Goal: Information Seeking & Learning: Learn about a topic

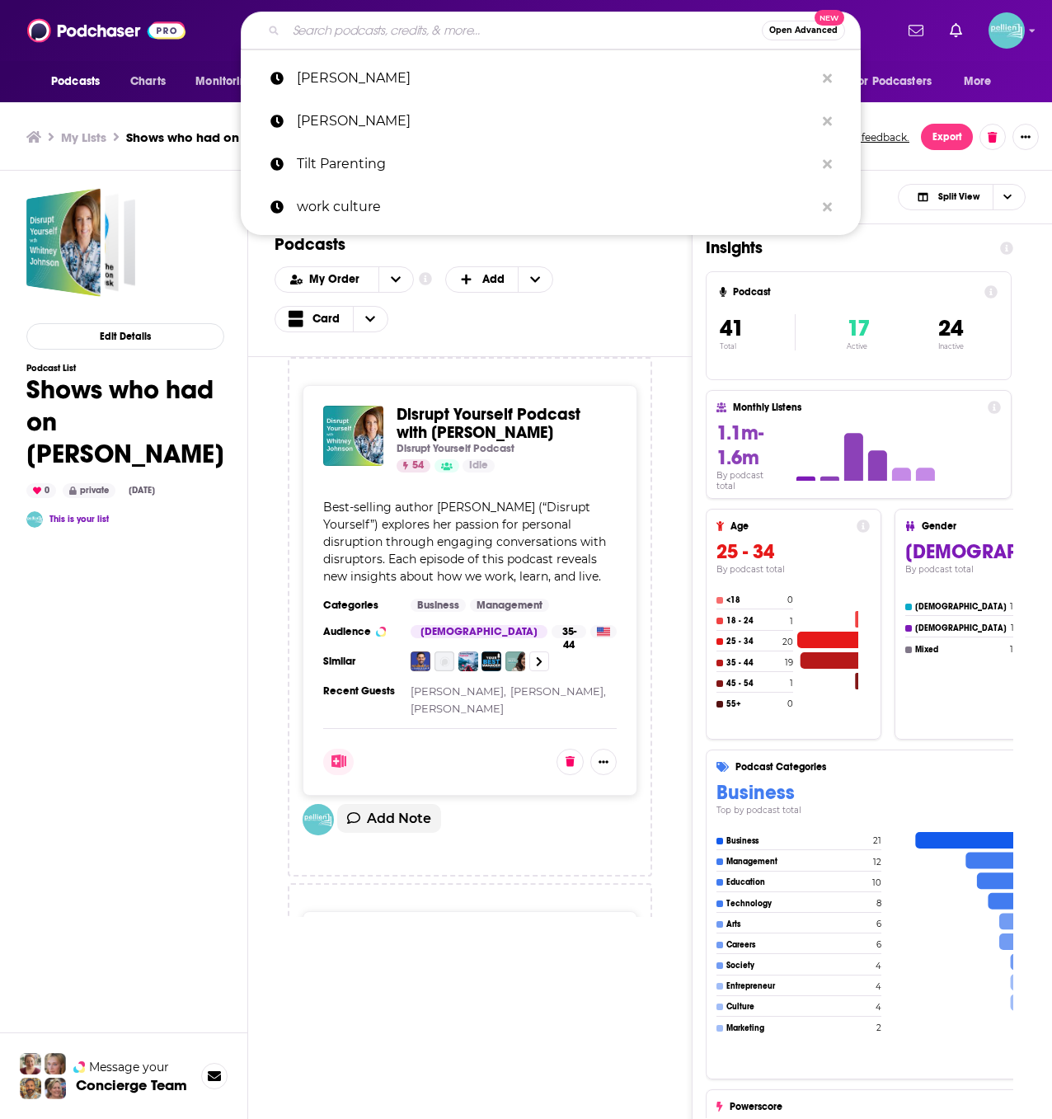
click at [396, 31] on input "Search podcasts, credits, & more..." at bounding box center [524, 30] width 476 height 26
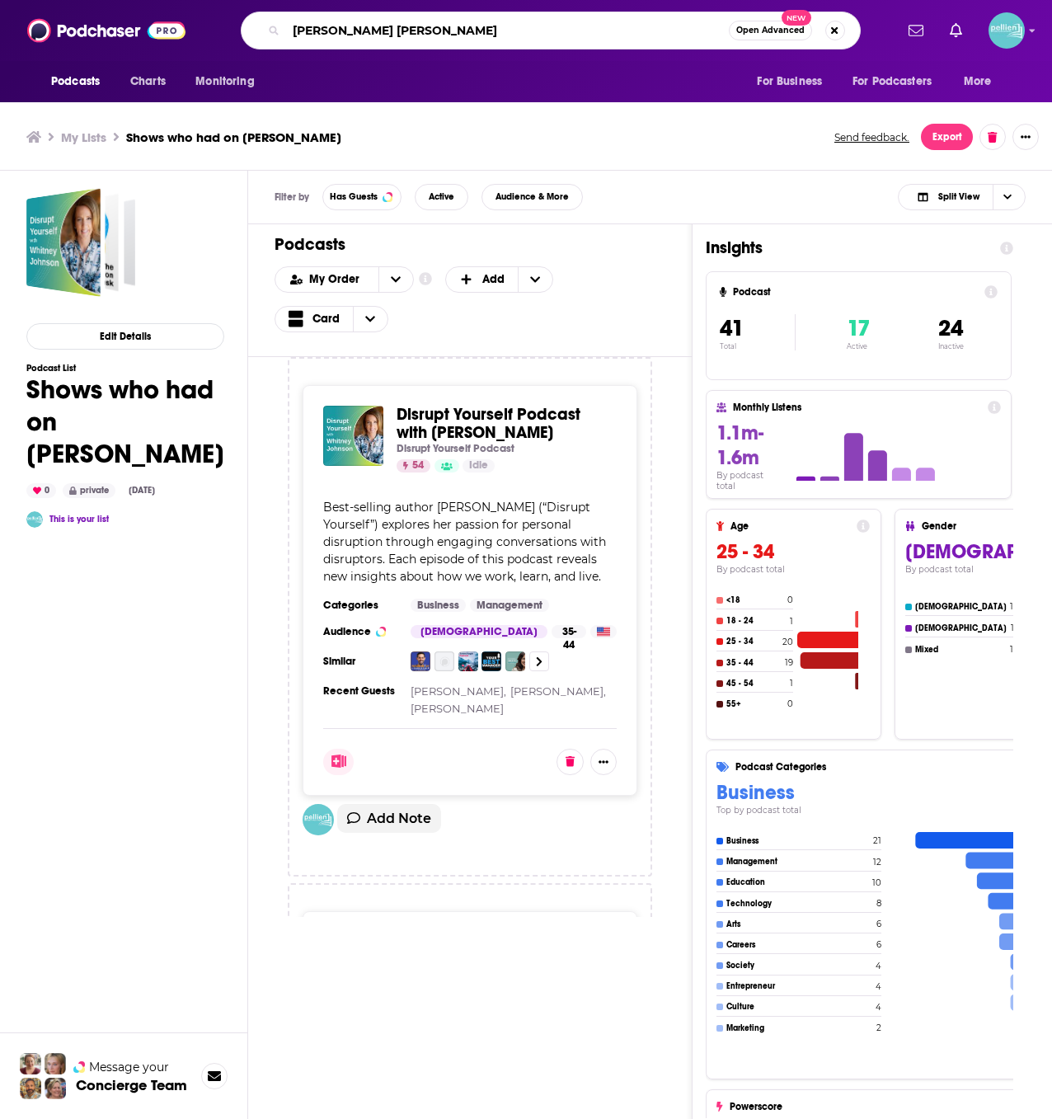
type input "[PERSON_NAME] [PERSON_NAME]"
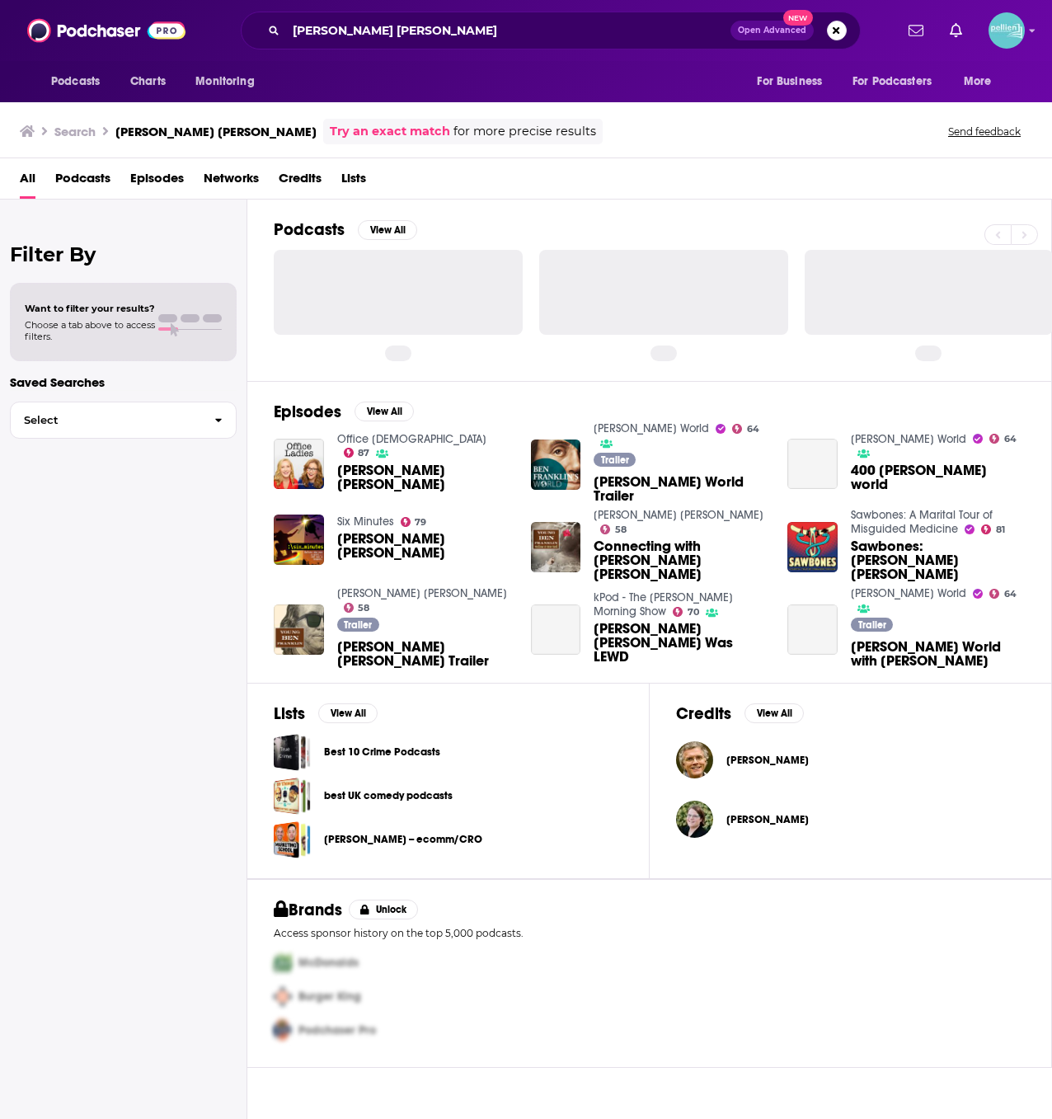
click at [64, 182] on span "Podcasts" at bounding box center [82, 182] width 55 height 34
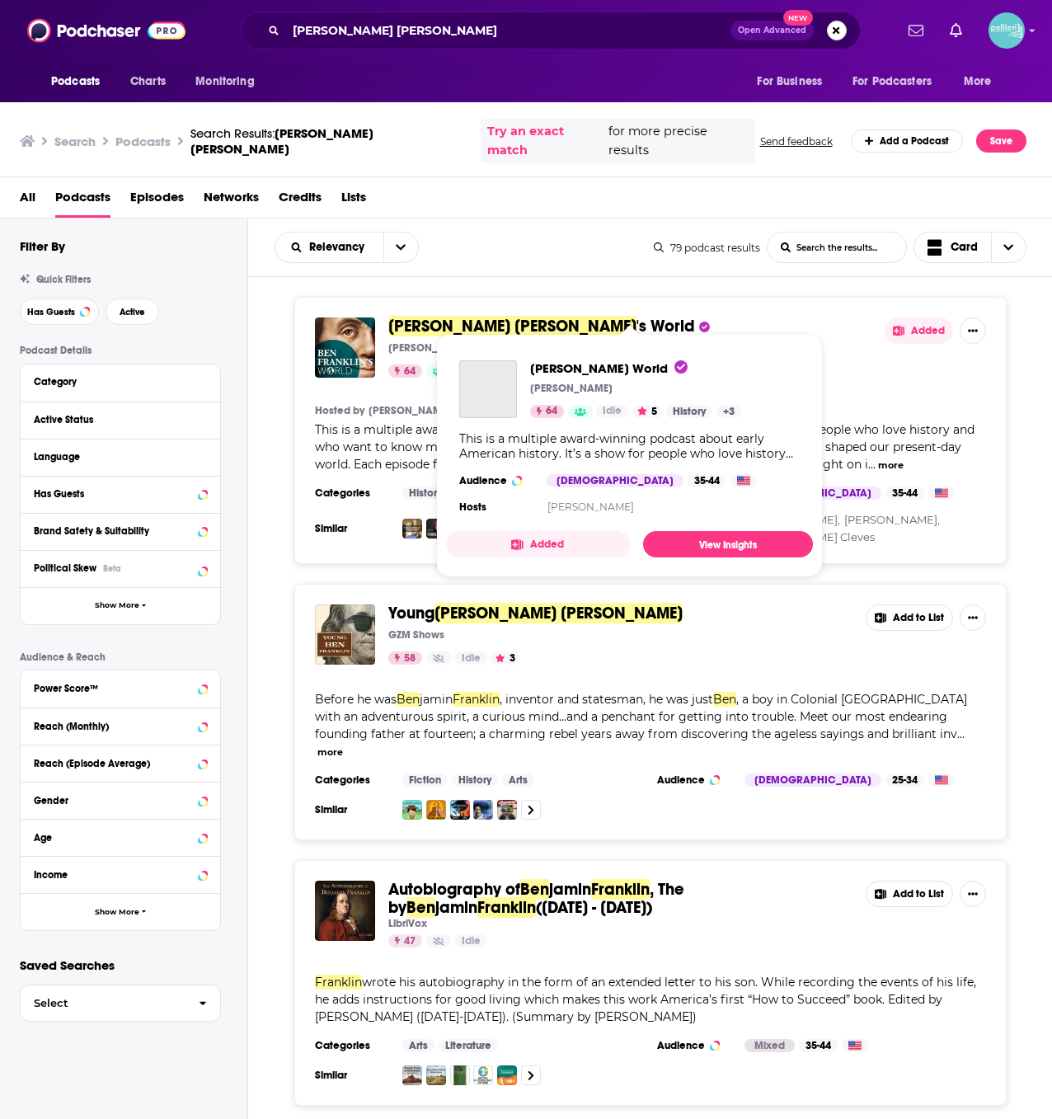
click at [636, 316] on span "'s World" at bounding box center [665, 326] width 59 height 21
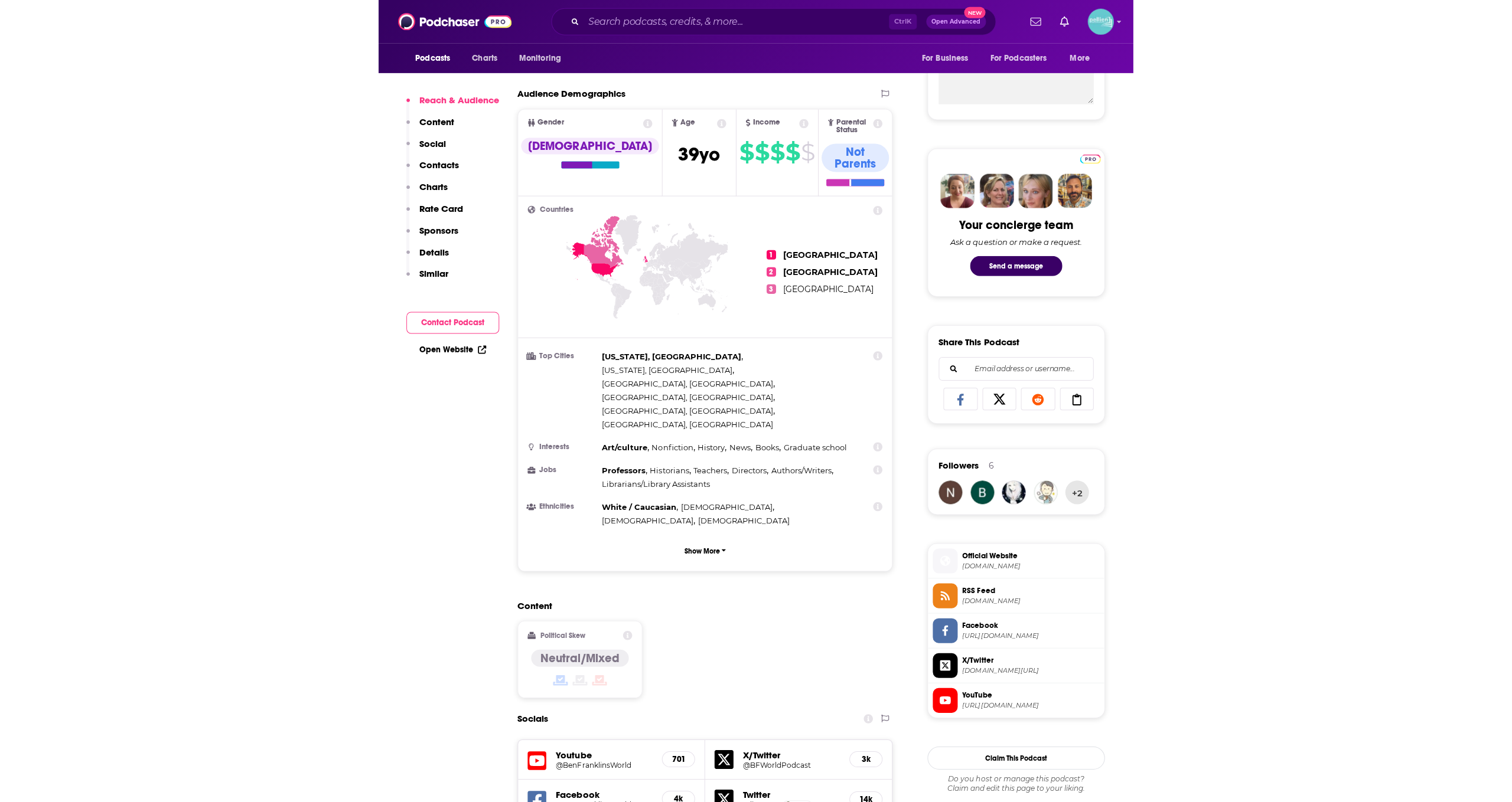
scroll to position [458, 0]
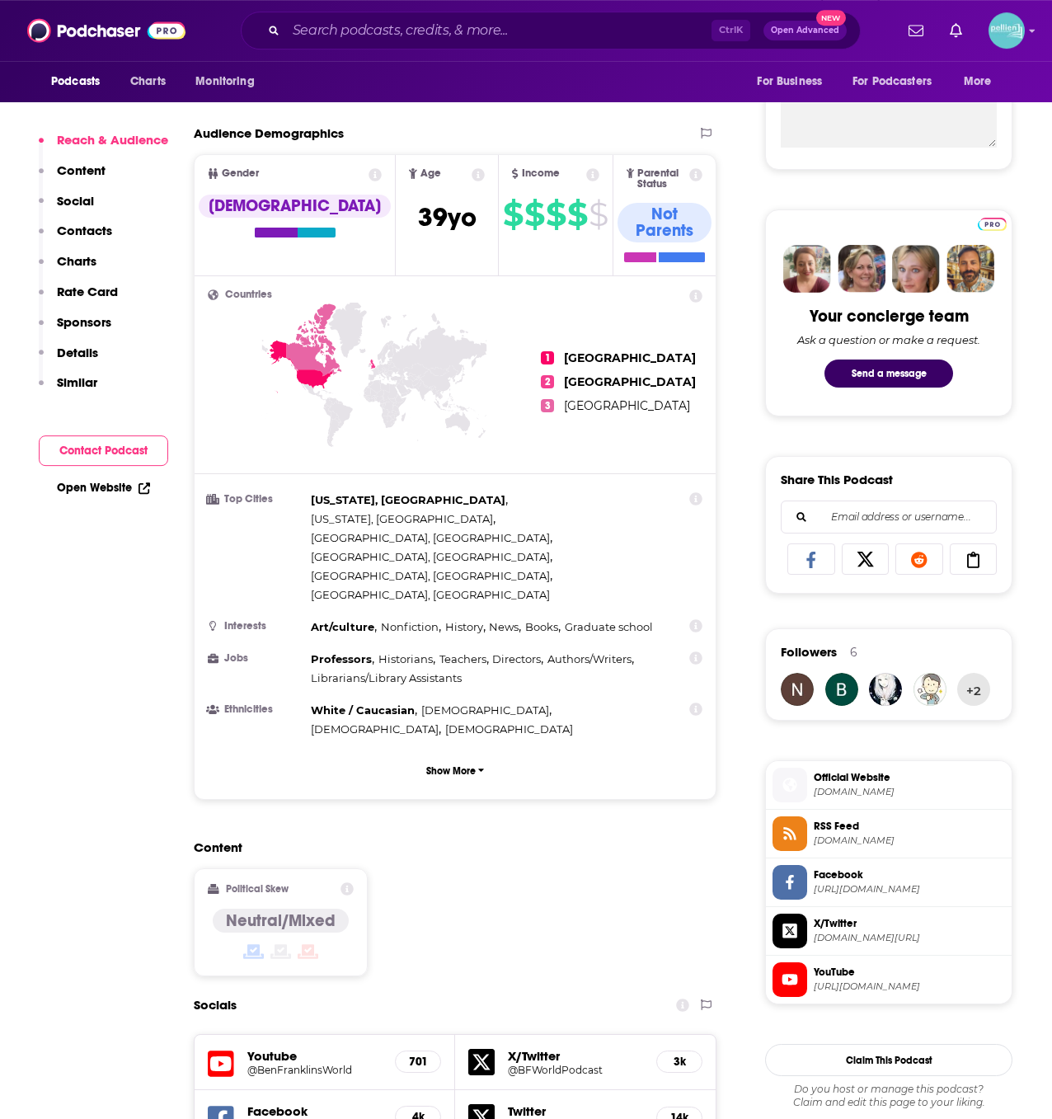
click at [845, 777] on span "Official Website" at bounding box center [909, 777] width 191 height 15
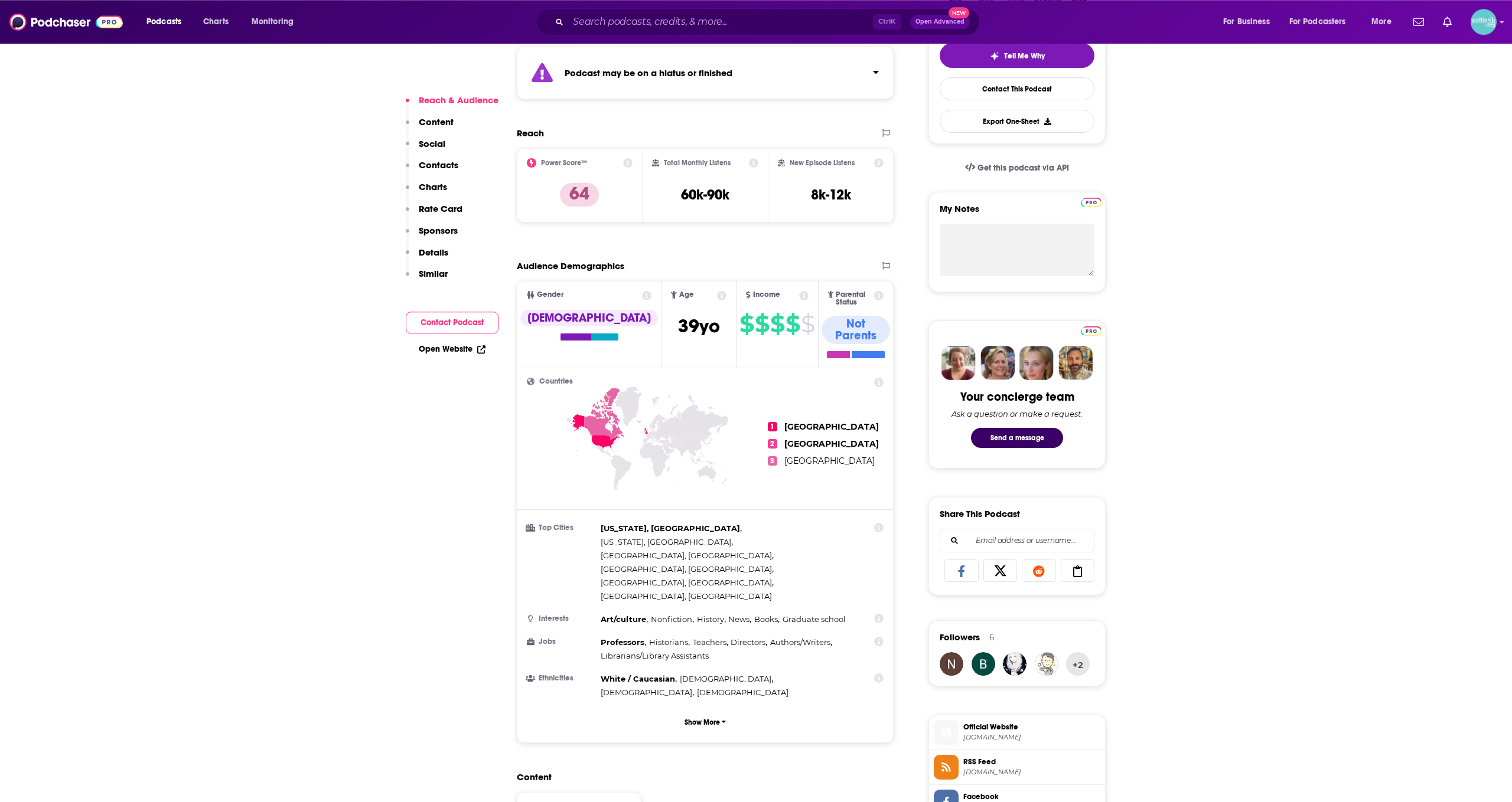
scroll to position [0, 0]
